Goal: Task Accomplishment & Management: Use online tool/utility

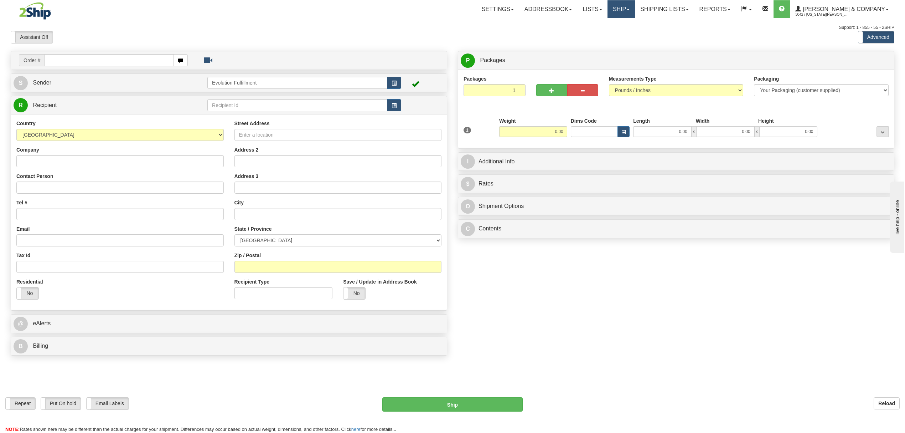
click at [635, 12] on link "Ship" at bounding box center [621, 9] width 27 height 18
click at [635, 37] on link "OnHold / Order Queue" at bounding box center [602, 34] width 65 height 9
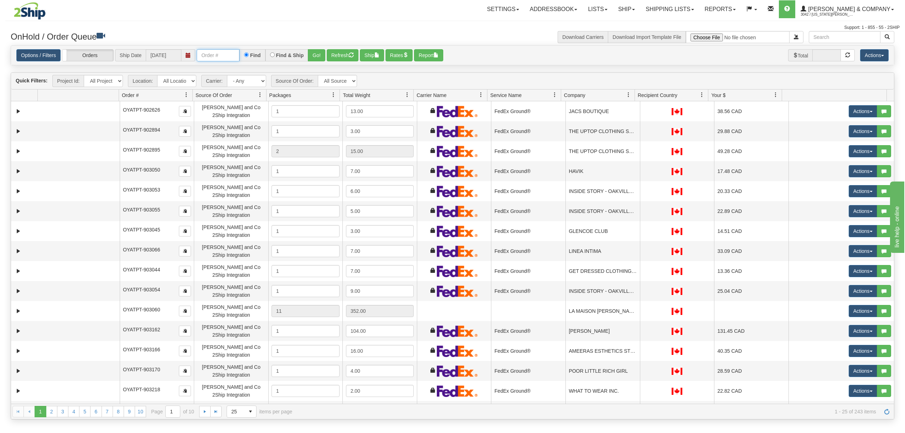
click at [217, 52] on input "text" at bounding box center [218, 55] width 43 height 12
click at [315, 53] on button "Go!" at bounding box center [316, 55] width 17 height 12
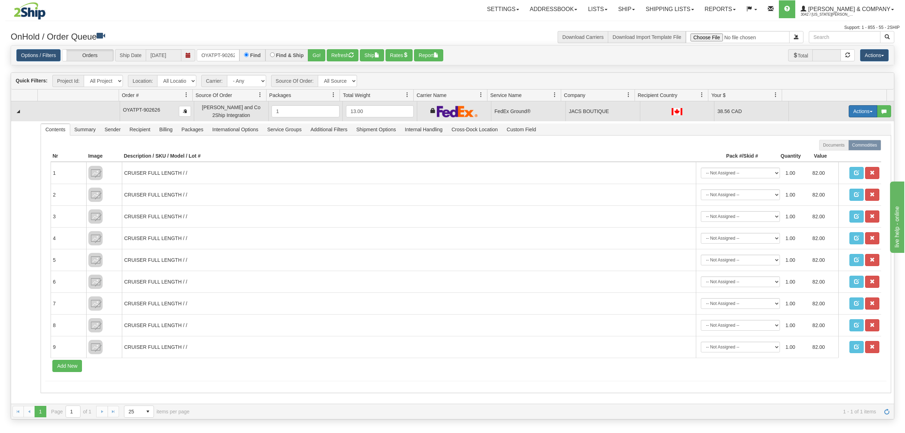
click at [853, 113] on button "Actions" at bounding box center [863, 111] width 29 height 12
click at [827, 151] on span "Ship" at bounding box center [834, 153] width 15 height 6
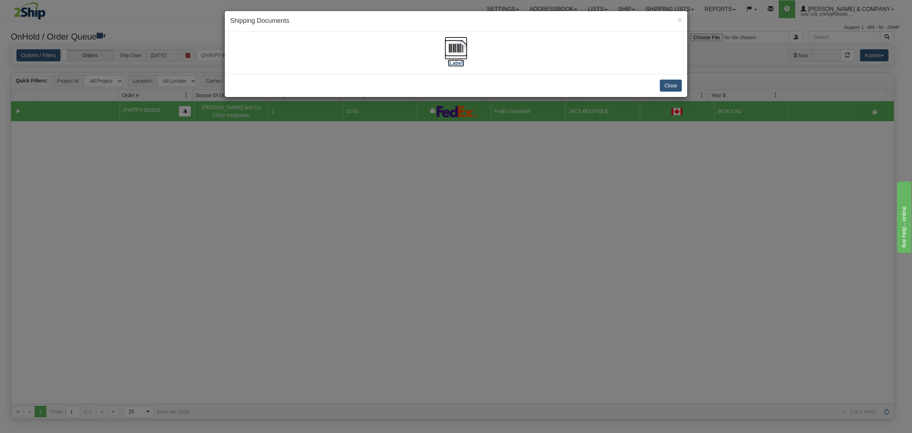
click at [458, 46] on img at bounding box center [456, 48] width 23 height 23
click at [680, 89] on button "Close" at bounding box center [671, 85] width 22 height 12
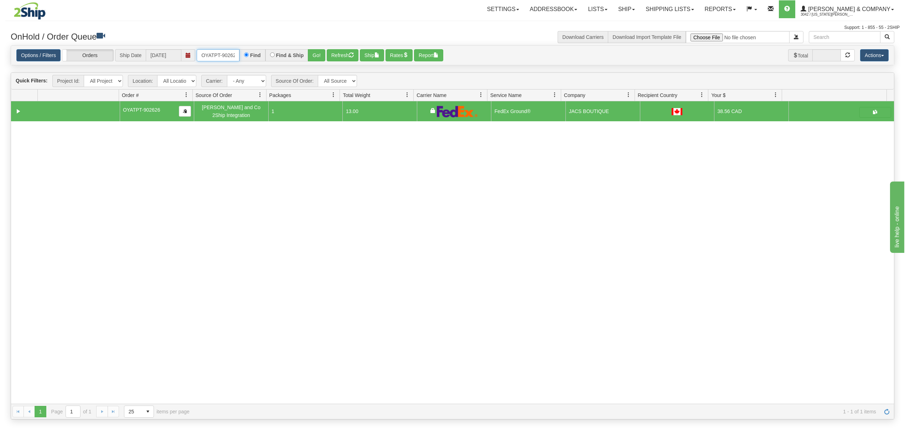
click at [217, 56] on input "OYATPT-902626" at bounding box center [218, 55] width 43 height 12
click at [220, 55] on input "OYATPT-902626" at bounding box center [218, 55] width 43 height 12
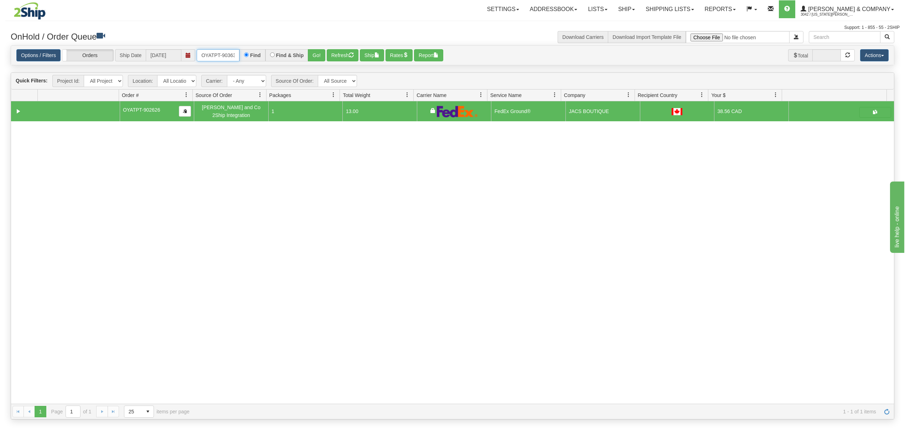
type input "OYATPT-903631"
click at [321, 55] on button "Go!" at bounding box center [316, 55] width 17 height 12
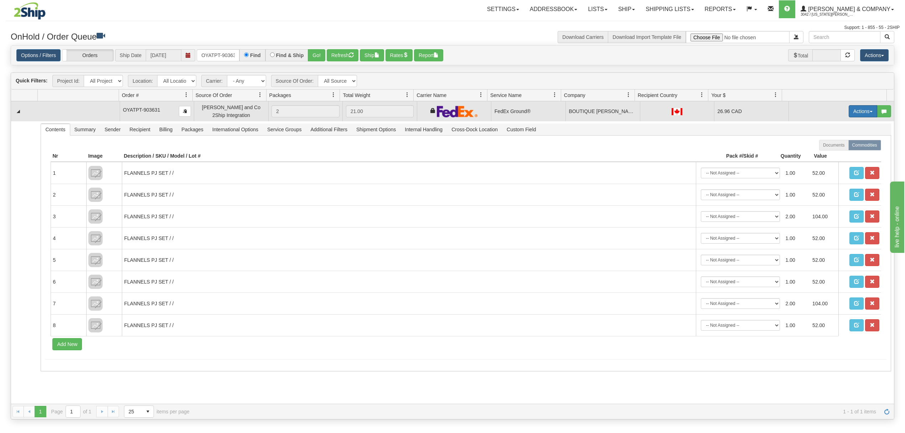
click at [851, 113] on button "Actions" at bounding box center [863, 111] width 29 height 12
click at [827, 154] on span "Ship" at bounding box center [834, 153] width 15 height 6
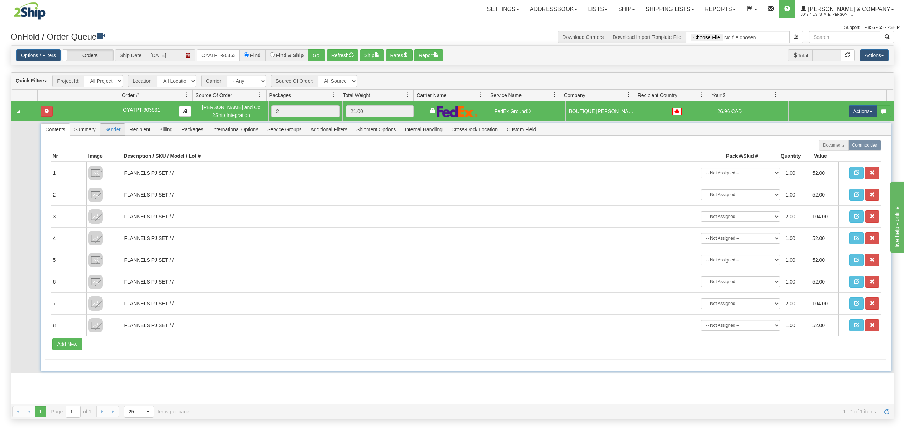
click at [140, 132] on span "Recipient" at bounding box center [139, 129] width 29 height 11
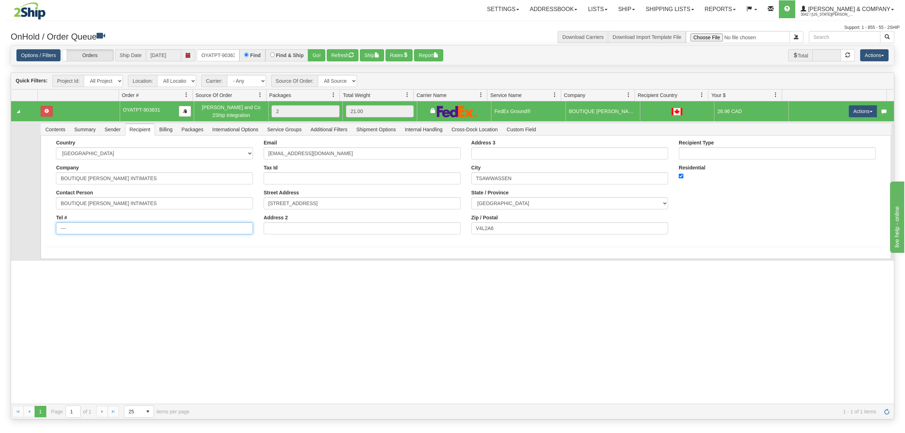
drag, startPoint x: 79, startPoint y: 230, endPoint x: 16, endPoint y: 237, distance: 63.2
click at [16, 237] on tr "Contents Summary Sender Recipient Billing Packages International Options Servic…" at bounding box center [452, 190] width 883 height 139
drag, startPoint x: 97, startPoint y: 233, endPoint x: 121, endPoint y: 234, distance: 23.9
click at [98, 233] on input "Tel #" at bounding box center [154, 228] width 197 height 12
type input "18886562228"
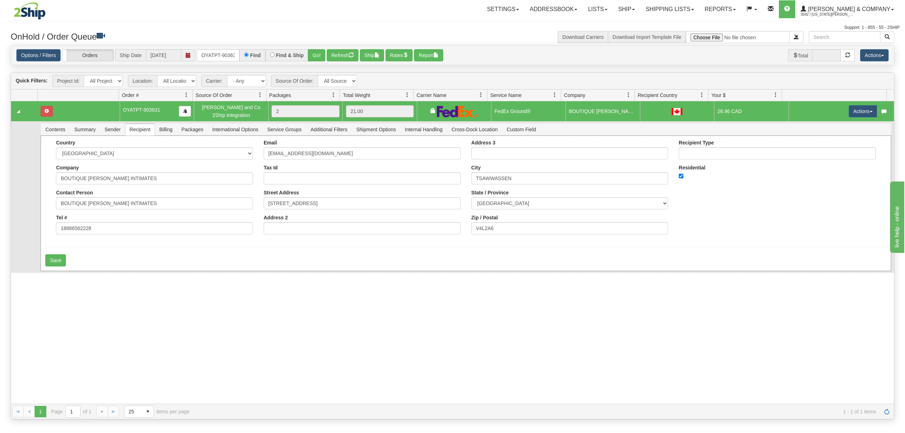
drag, startPoint x: 87, startPoint y: 268, endPoint x: 66, endPoint y: 263, distance: 22.0
click at [86, 266] on div "Save" at bounding box center [465, 260] width 841 height 12
click at [51, 259] on button "Save" at bounding box center [55, 260] width 21 height 12
click at [853, 114] on button "Actions" at bounding box center [863, 111] width 29 height 12
click at [827, 151] on span "Ship" at bounding box center [834, 153] width 15 height 6
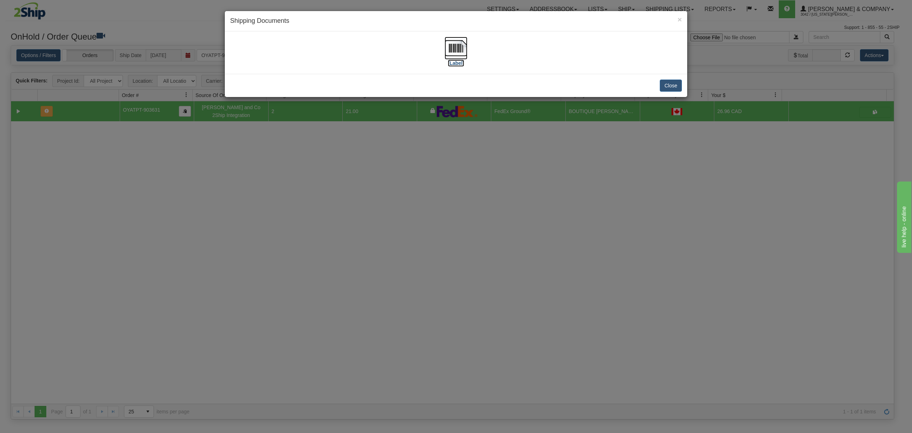
click at [454, 47] on img at bounding box center [456, 48] width 23 height 23
click at [665, 84] on button "Close" at bounding box center [671, 85] width 22 height 12
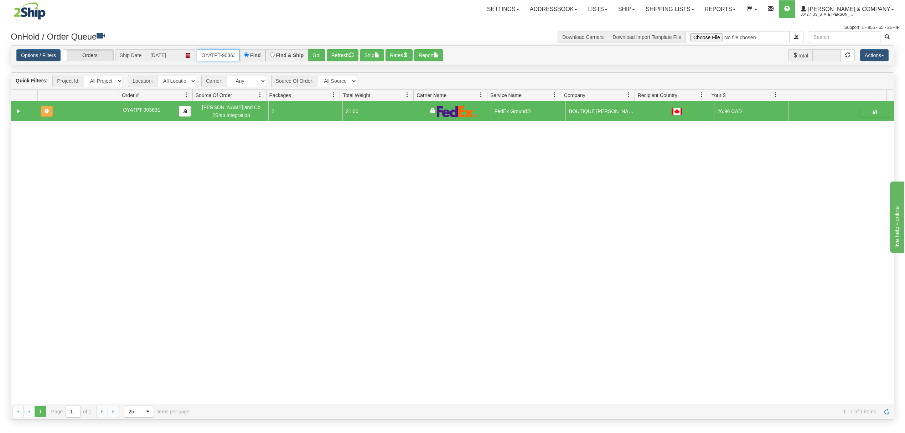
click at [205, 53] on input "OYATPT-903631" at bounding box center [218, 55] width 43 height 12
click at [322, 53] on button "Go!" at bounding box center [316, 55] width 17 height 12
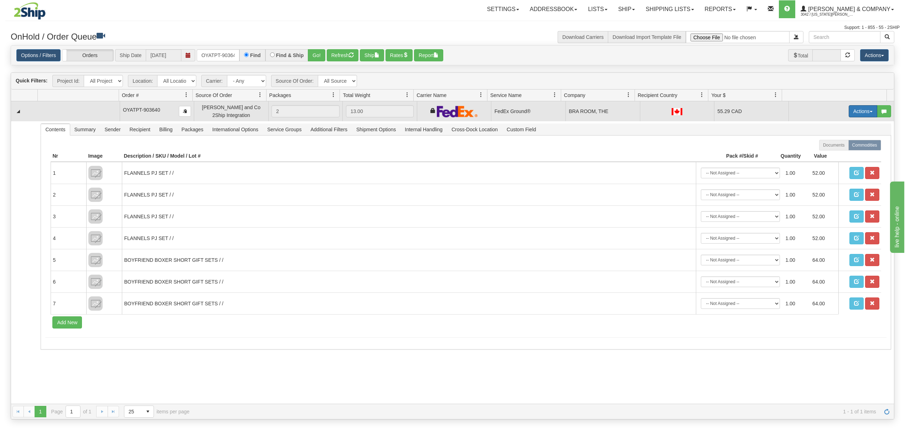
click at [857, 111] on button "Actions" at bounding box center [863, 111] width 29 height 12
click at [827, 154] on span "Ship" at bounding box center [834, 153] width 15 height 6
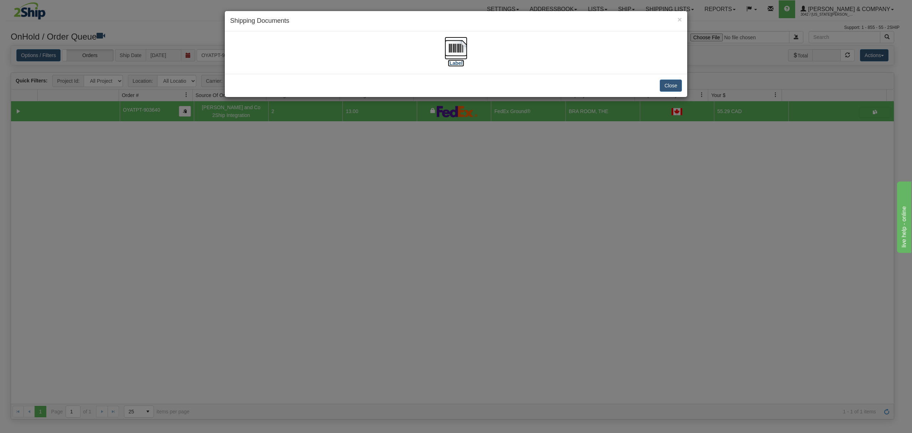
click at [456, 55] on img at bounding box center [456, 48] width 23 height 23
click at [673, 86] on button "Close" at bounding box center [671, 85] width 22 height 12
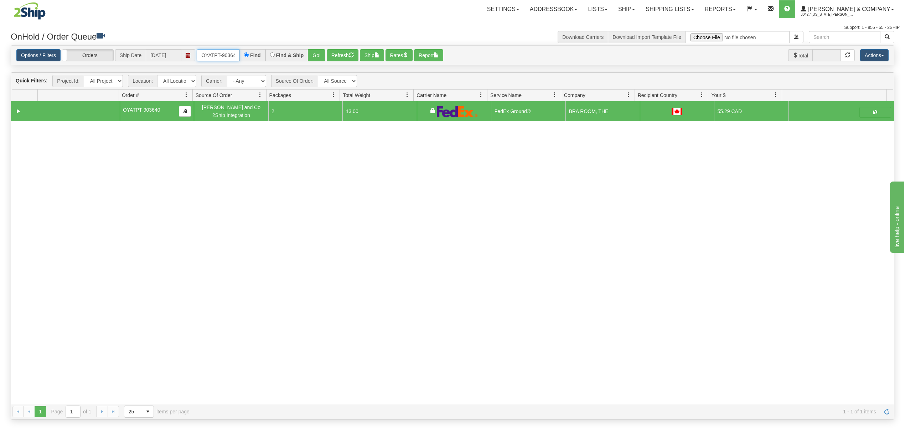
click at [233, 56] on input "OYATPT-903640" at bounding box center [218, 55] width 43 height 12
click at [313, 59] on button "Go!" at bounding box center [316, 55] width 17 height 12
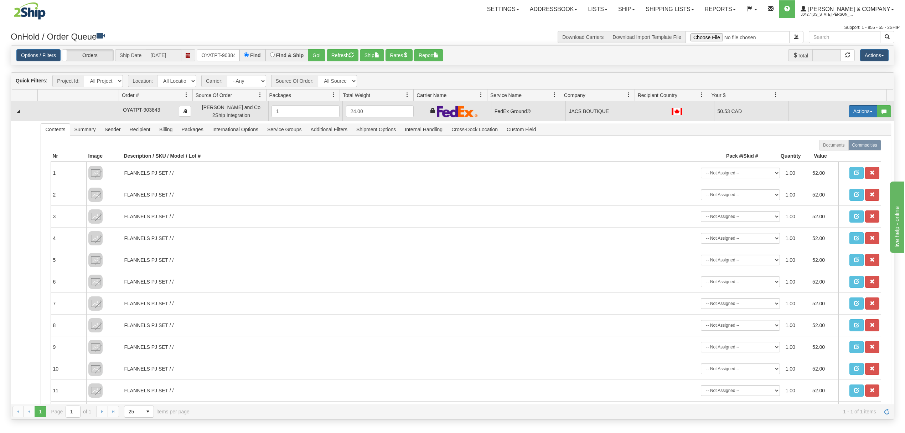
click at [862, 115] on button "Actions" at bounding box center [863, 111] width 29 height 12
click at [836, 152] on link "Ship" at bounding box center [848, 152] width 57 height 9
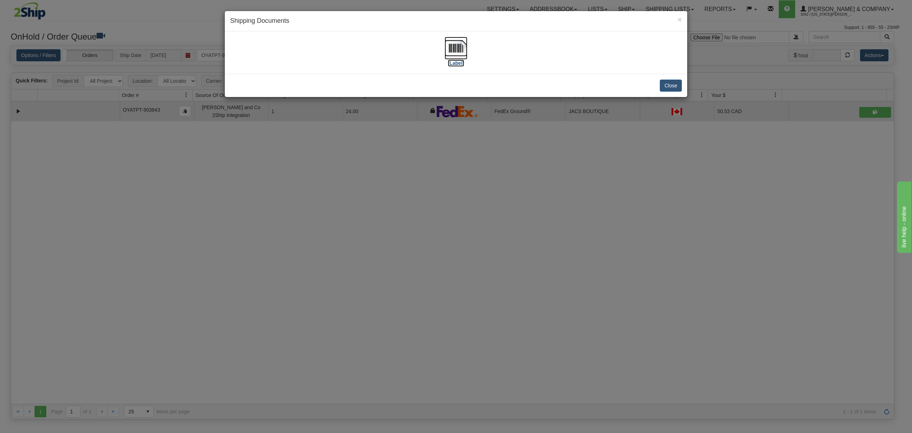
click at [457, 47] on img at bounding box center [456, 48] width 23 height 23
drag, startPoint x: 672, startPoint y: 80, endPoint x: 666, endPoint y: 82, distance: 6.7
click at [673, 82] on button "Close" at bounding box center [671, 85] width 22 height 12
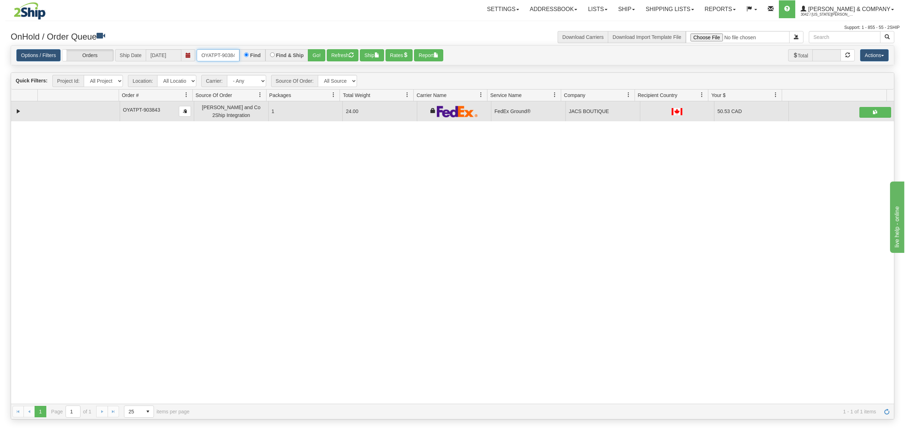
click at [224, 58] on input "OYATPT-903843" at bounding box center [218, 55] width 43 height 12
click at [322, 52] on button "Go!" at bounding box center [316, 55] width 17 height 12
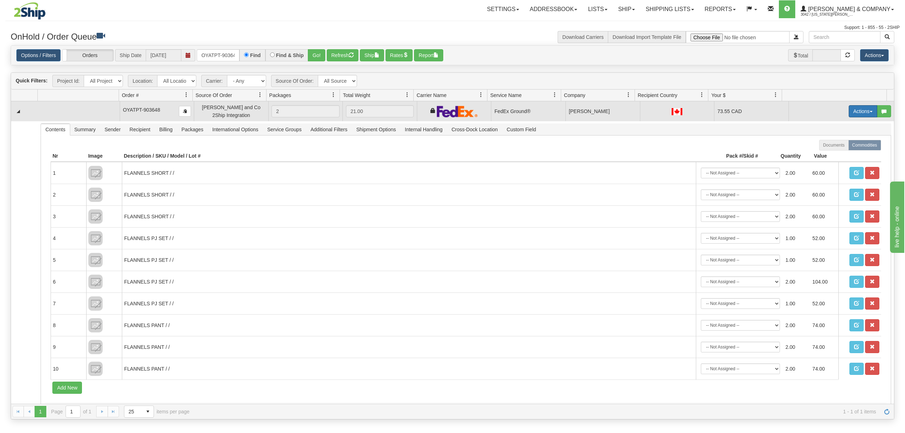
click at [849, 107] on button "Actions" at bounding box center [863, 111] width 29 height 12
click at [827, 155] on span "Ship" at bounding box center [834, 153] width 15 height 6
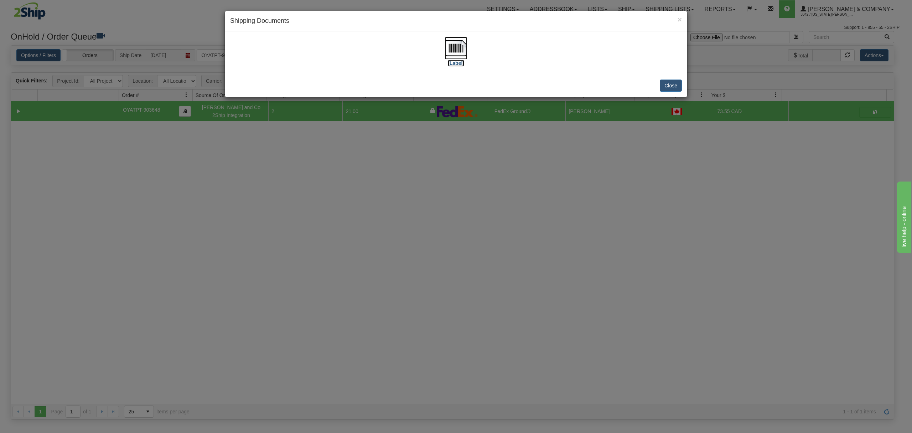
click at [458, 47] on img at bounding box center [456, 48] width 23 height 23
click at [670, 81] on button "Close" at bounding box center [671, 85] width 22 height 12
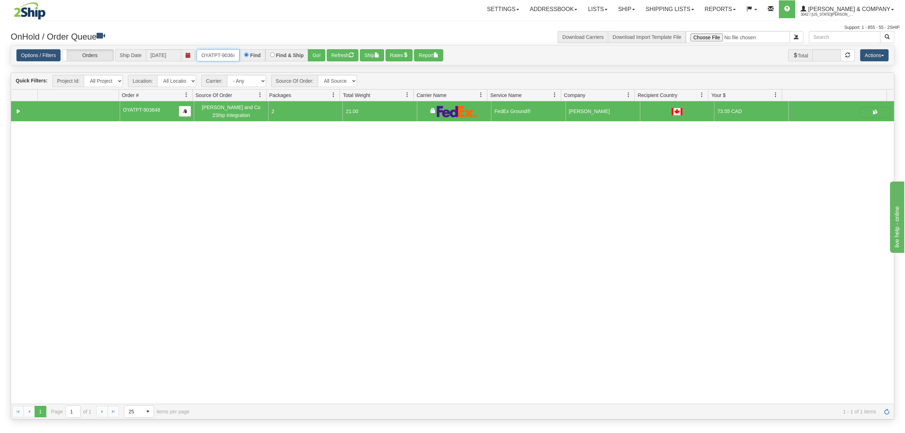
click at [235, 58] on input "OYATPT-903648" at bounding box center [218, 55] width 43 height 12
type input "OYATPT-902895"
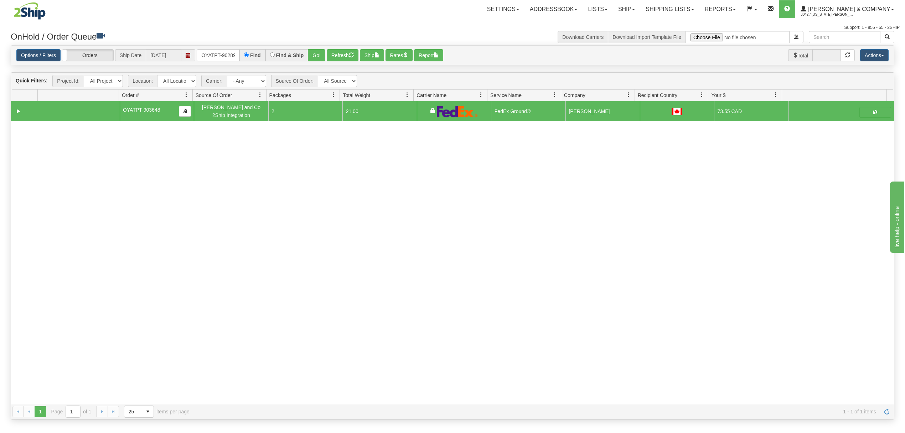
click at [314, 62] on div "Options / Filters Group Shipments Orders Ship Date 09/19/2025 OYATPT-902895 Fin…" at bounding box center [452, 56] width 883 height 20
click at [315, 56] on button "Go!" at bounding box center [316, 55] width 17 height 12
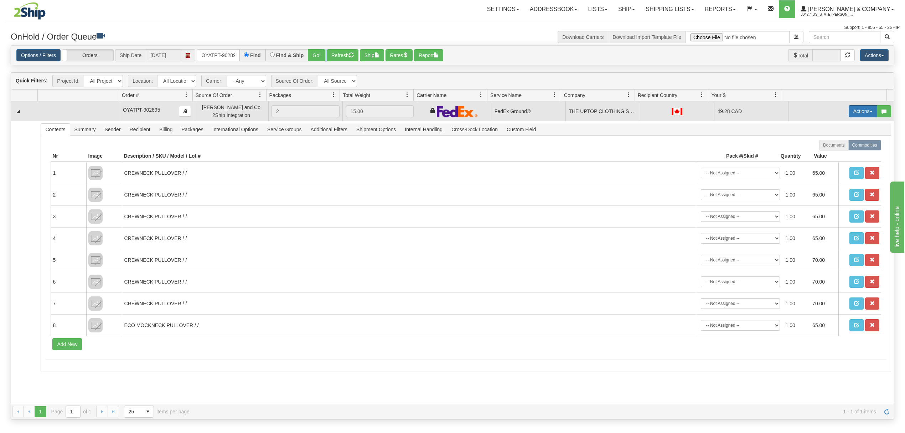
click at [856, 110] on button "Actions" at bounding box center [863, 111] width 29 height 12
click at [832, 149] on link "Ship" at bounding box center [848, 152] width 57 height 9
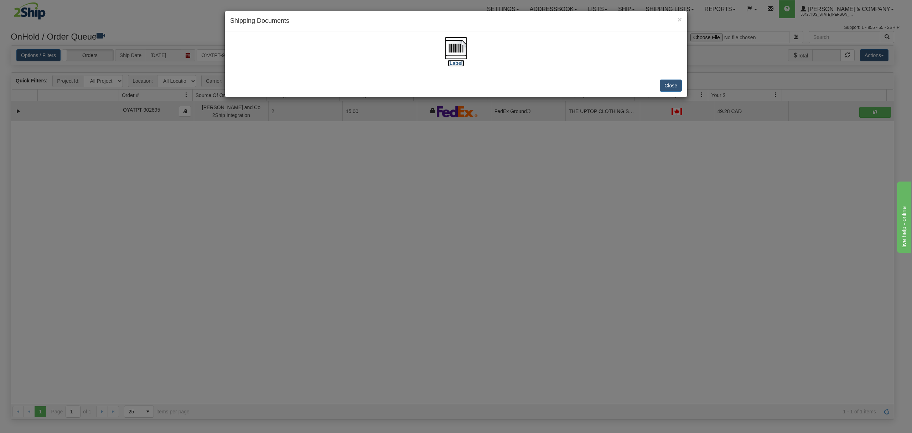
click at [453, 47] on img at bounding box center [456, 48] width 23 height 23
click at [679, 85] on button "Close" at bounding box center [671, 85] width 22 height 12
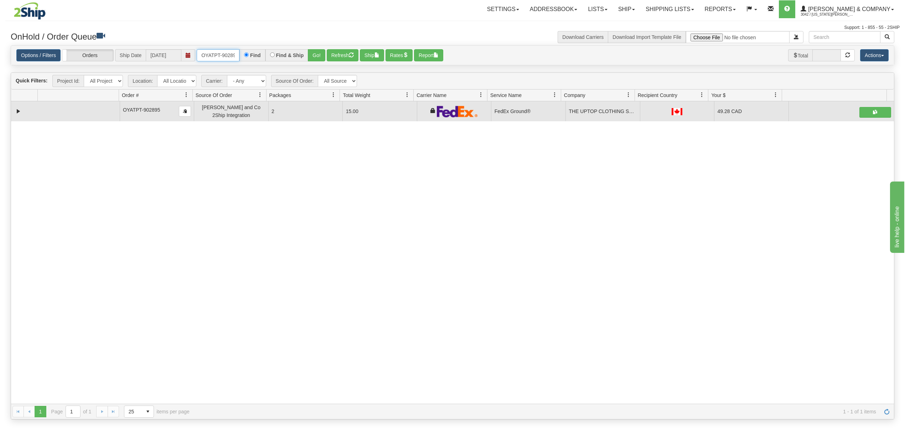
click at [227, 55] on input "OYATPT-902895" at bounding box center [218, 55] width 43 height 12
click at [226, 55] on input "OYATPT-902895" at bounding box center [218, 55] width 43 height 12
click at [854, 14] on span "3042 / [US_STATE][PERSON_NAME]" at bounding box center [827, 14] width 53 height 7
click at [867, 47] on link "LOG OUT" at bounding box center [863, 43] width 72 height 9
